Goal: Information Seeking & Learning: Learn about a topic

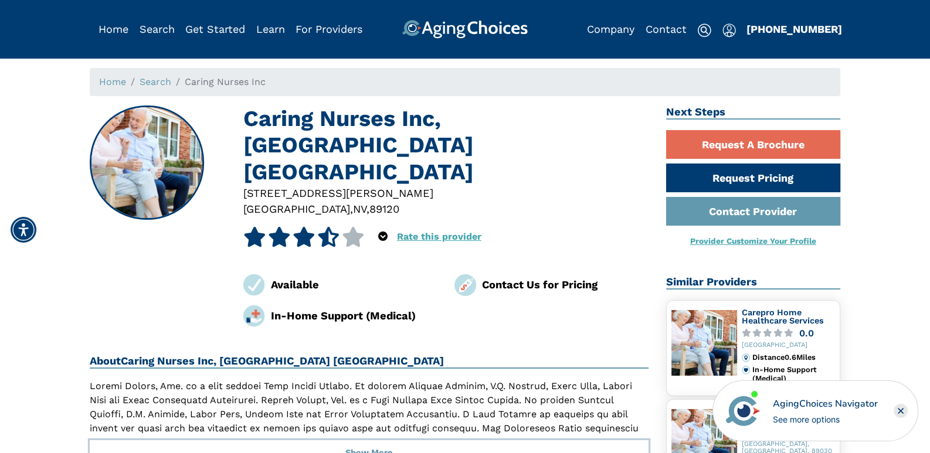
click at [370, 441] on button "Show More" at bounding box center [369, 454] width 559 height 26
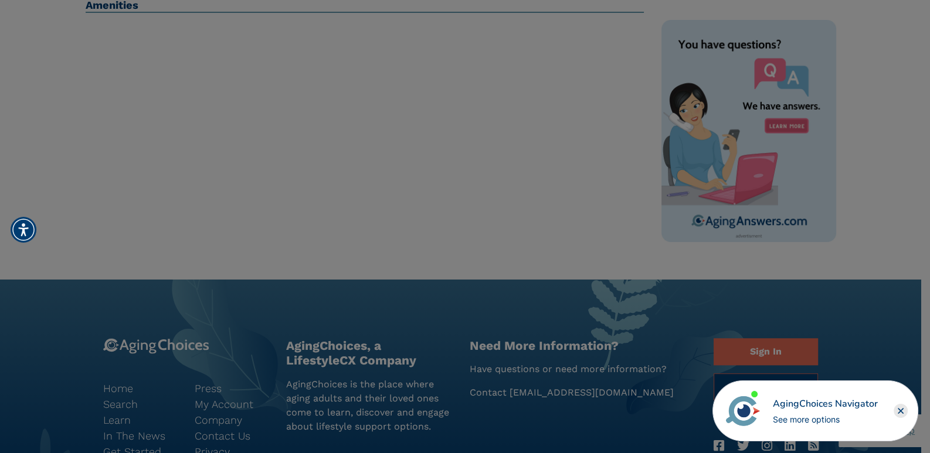
scroll to position [527, 0]
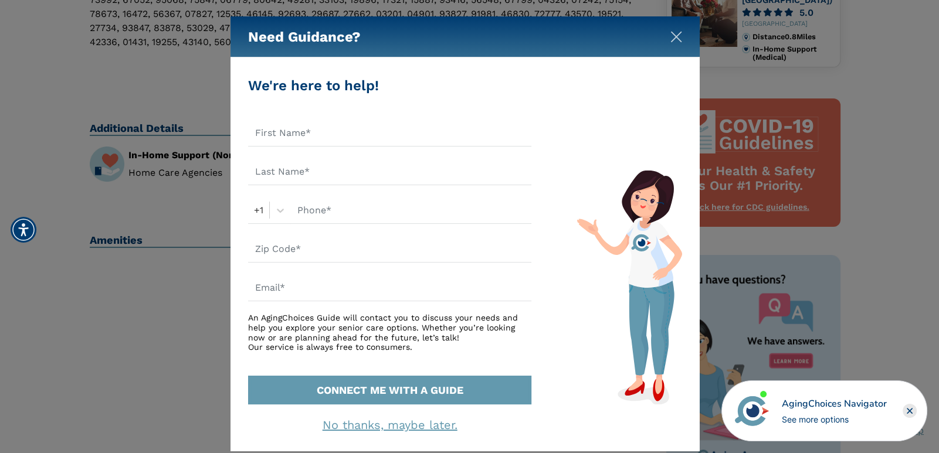
click at [673, 37] on img "Close" at bounding box center [676, 37] width 12 height 12
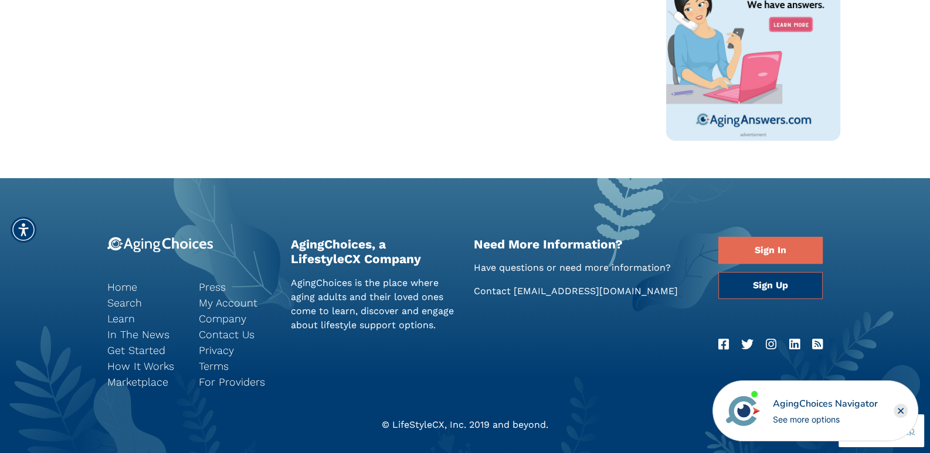
scroll to position [900, 0]
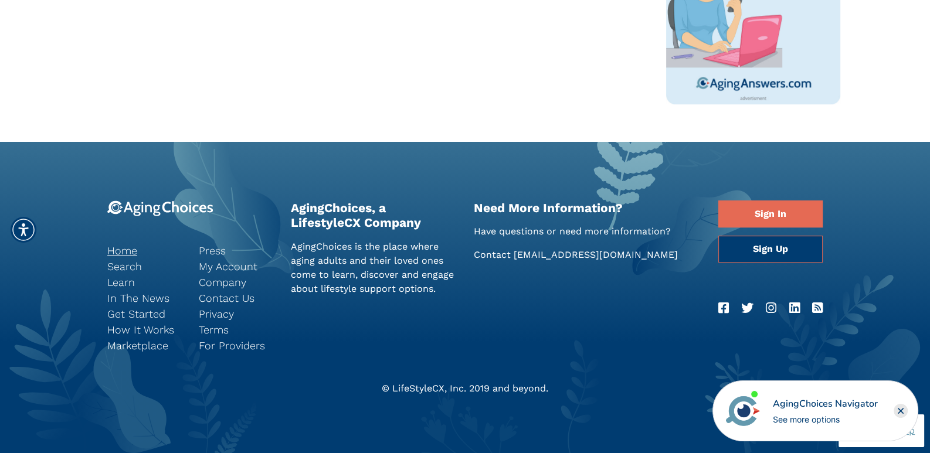
click at [130, 252] on link "Home" at bounding box center [144, 251] width 74 height 16
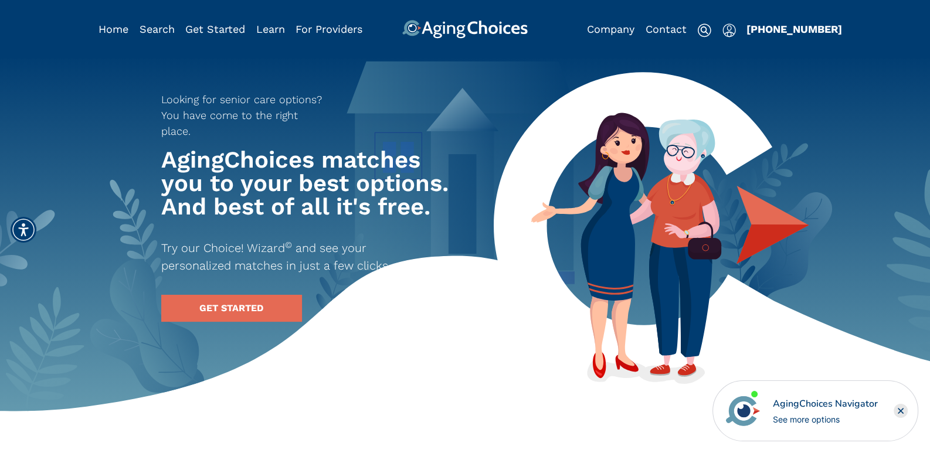
click at [903, 408] on rect "Close" at bounding box center [901, 411] width 14 height 14
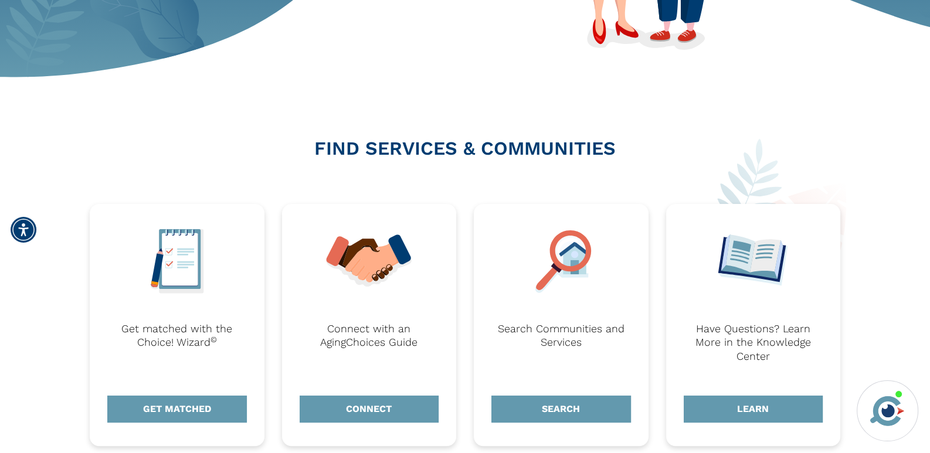
scroll to position [411, 0]
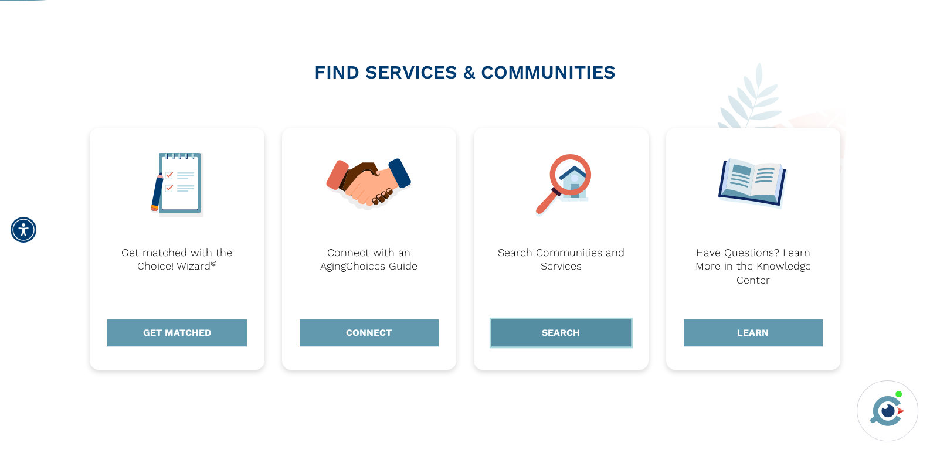
click at [567, 330] on link "SEARCH" at bounding box center [562, 333] width 140 height 27
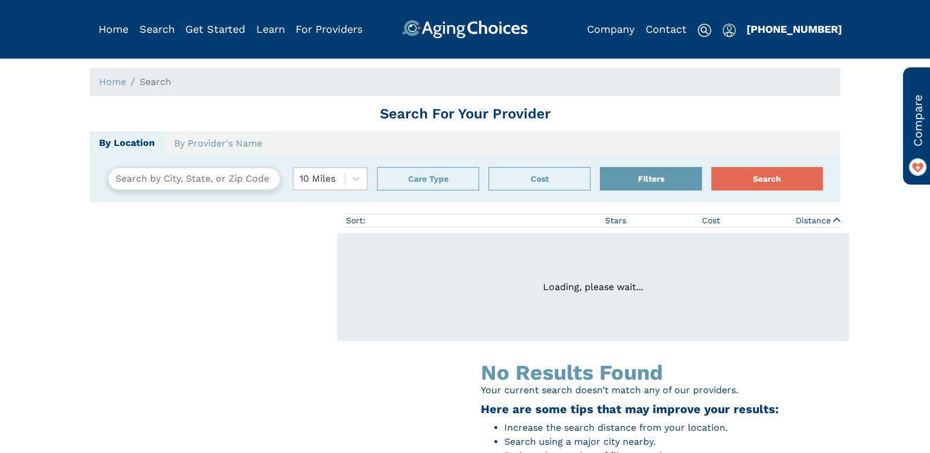
type input "Las Vegas, Nevada, USA 89128"
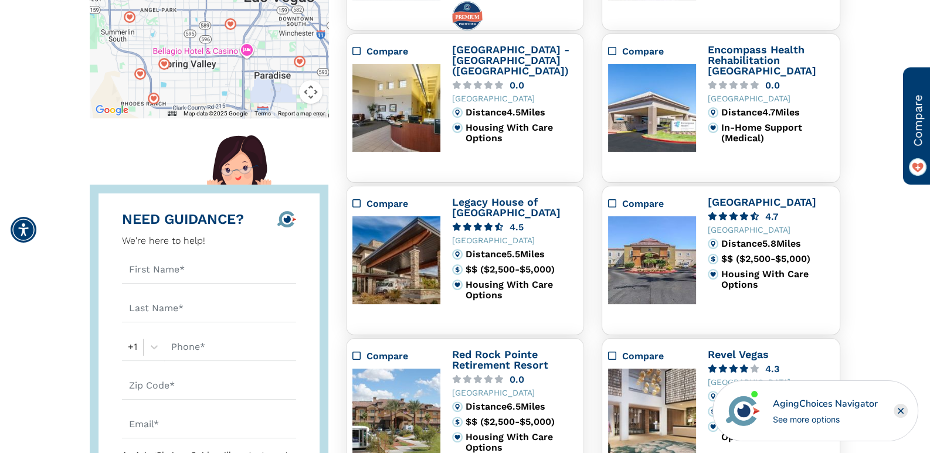
scroll to position [411, 0]
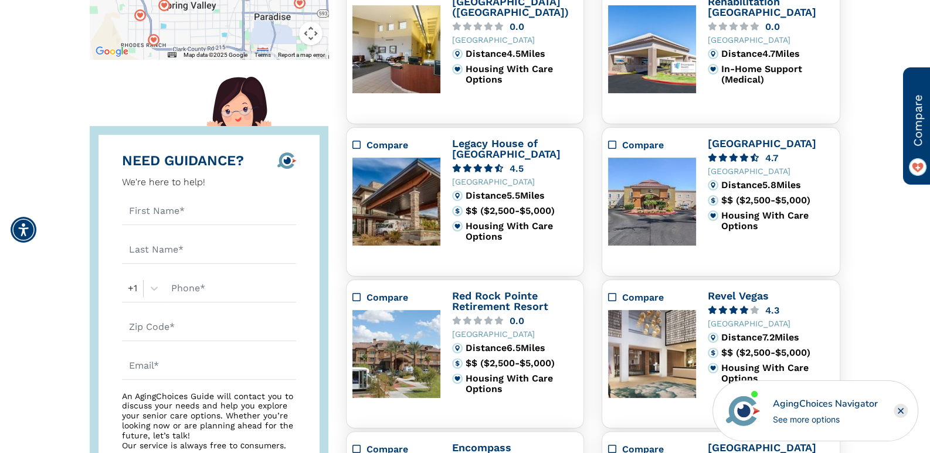
click at [900, 412] on rect "Close" at bounding box center [901, 411] width 14 height 14
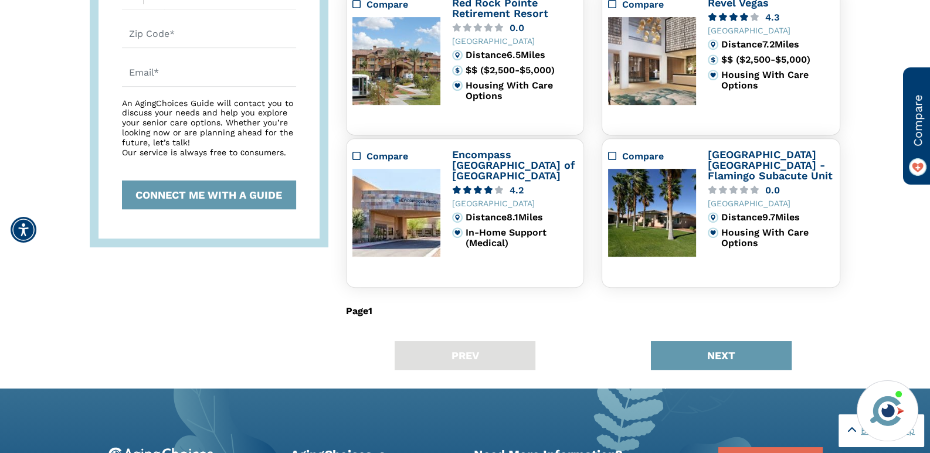
scroll to position [821, 0]
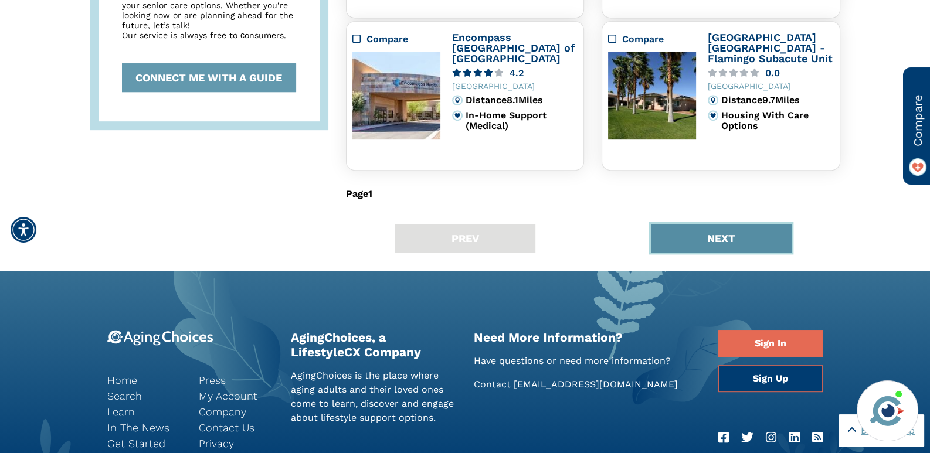
click at [727, 238] on button "NEXT" at bounding box center [721, 238] width 141 height 29
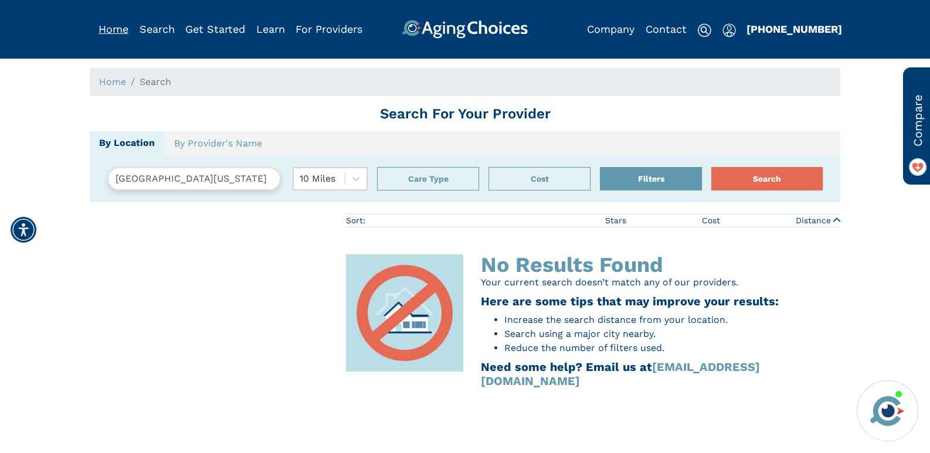
click at [106, 27] on link "Home" at bounding box center [114, 29] width 30 height 12
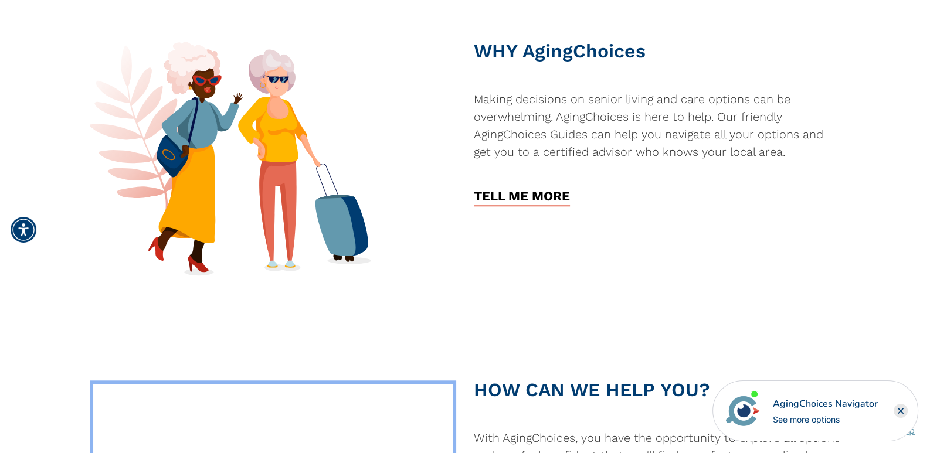
scroll to position [1290, 0]
